Goal: Transaction & Acquisition: Download file/media

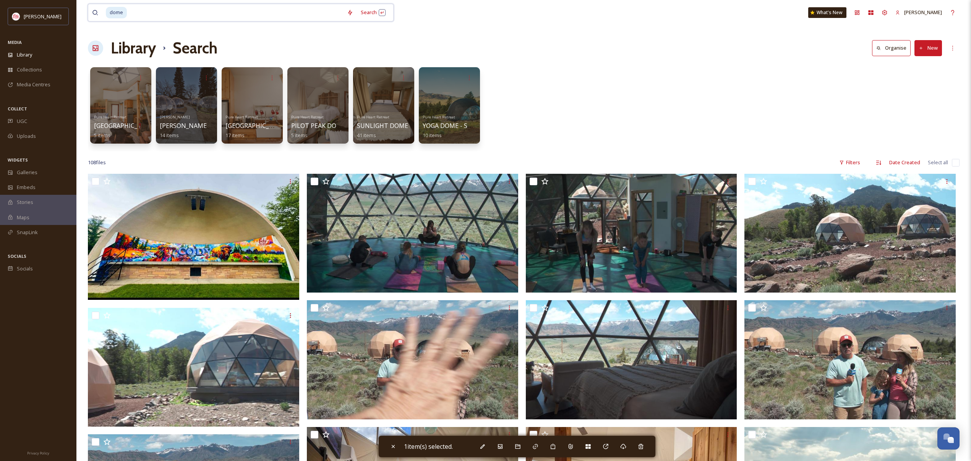
click at [258, 11] on input at bounding box center [235, 12] width 215 height 17
type input "d"
type input "fall"
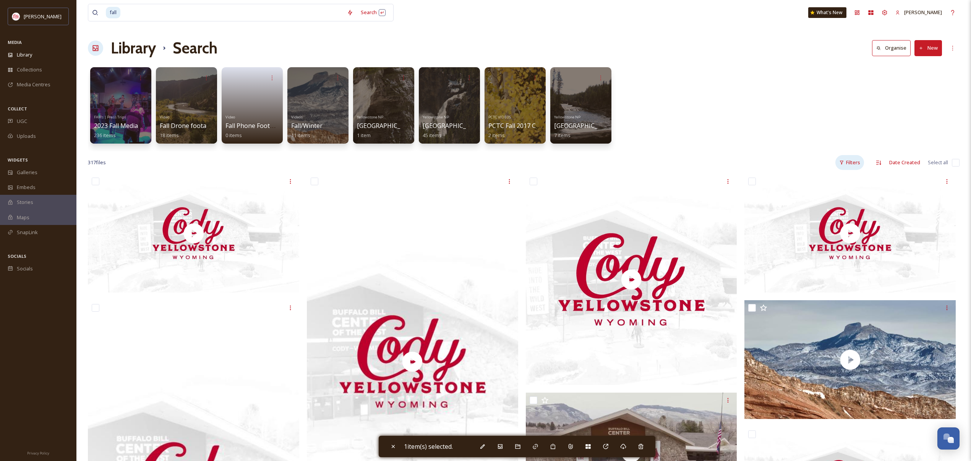
click at [844, 163] on icon at bounding box center [841, 162] width 5 height 5
click at [828, 208] on div "Content Type" at bounding box center [825, 209] width 76 height 15
click at [816, 227] on span "Image" at bounding box center [813, 224] width 14 height 7
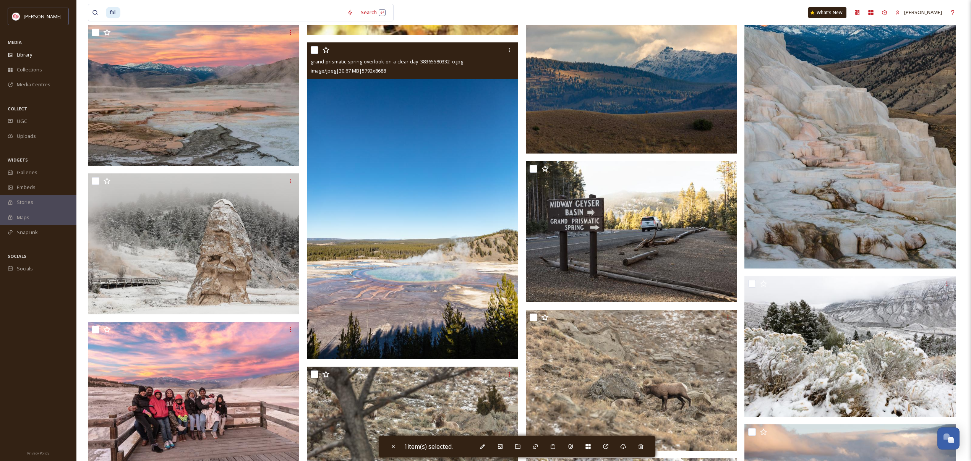
scroll to position [1488, 0]
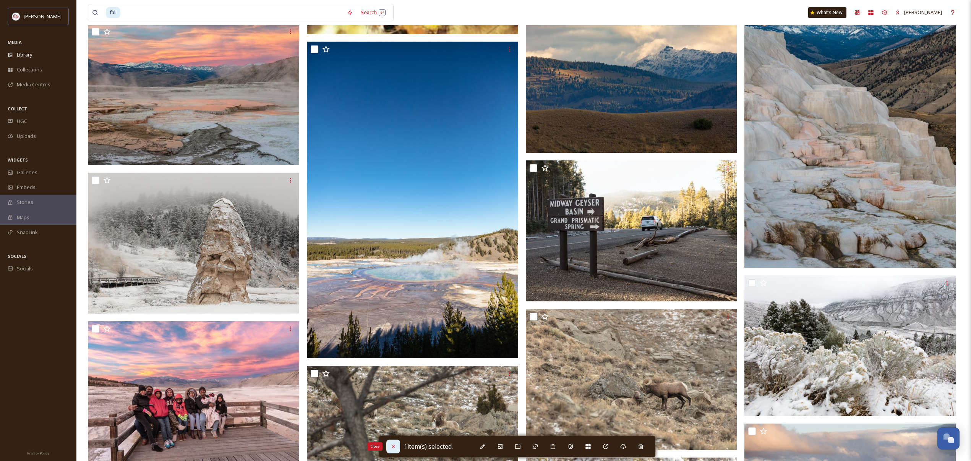
click at [392, 444] on icon at bounding box center [393, 447] width 6 height 6
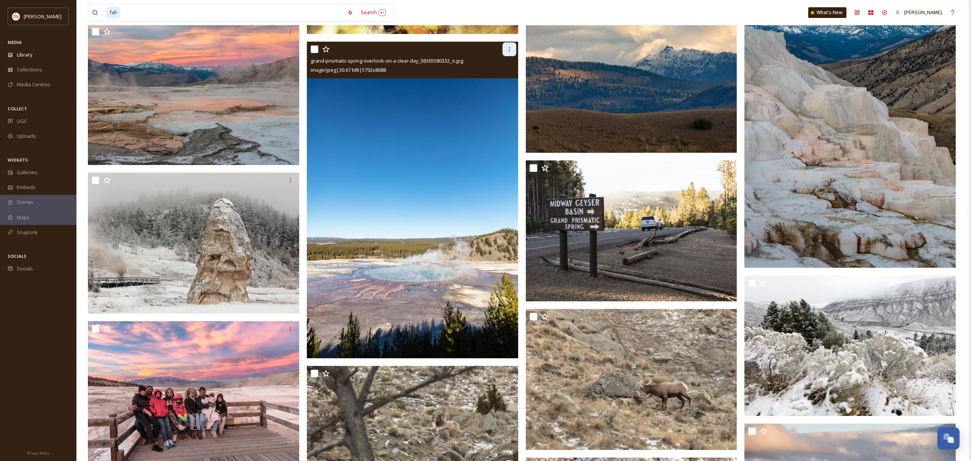
click at [513, 49] on div at bounding box center [509, 49] width 14 height 14
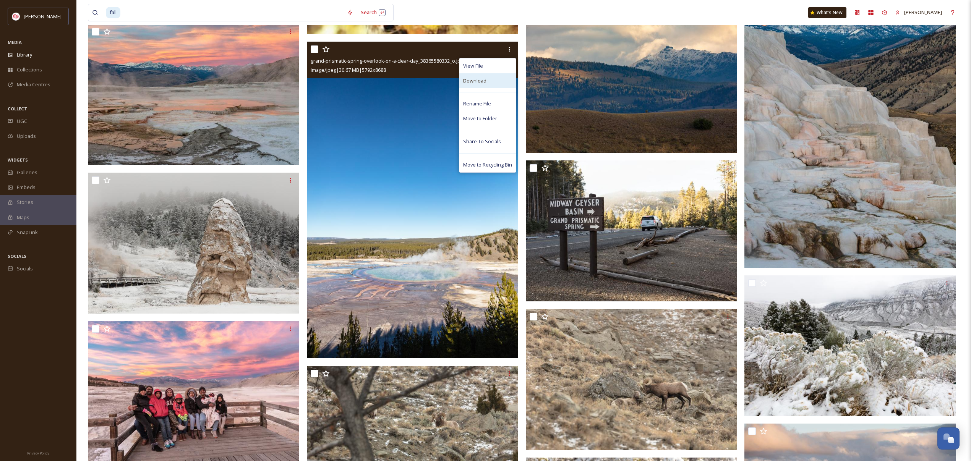
click at [485, 85] on div "Download" at bounding box center [487, 80] width 57 height 15
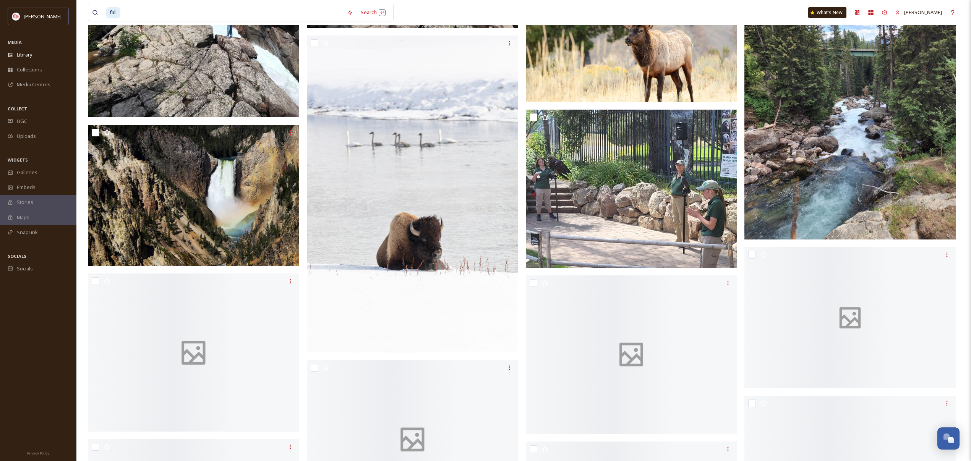
scroll to position [3402, 0]
